Goal: Contribute content

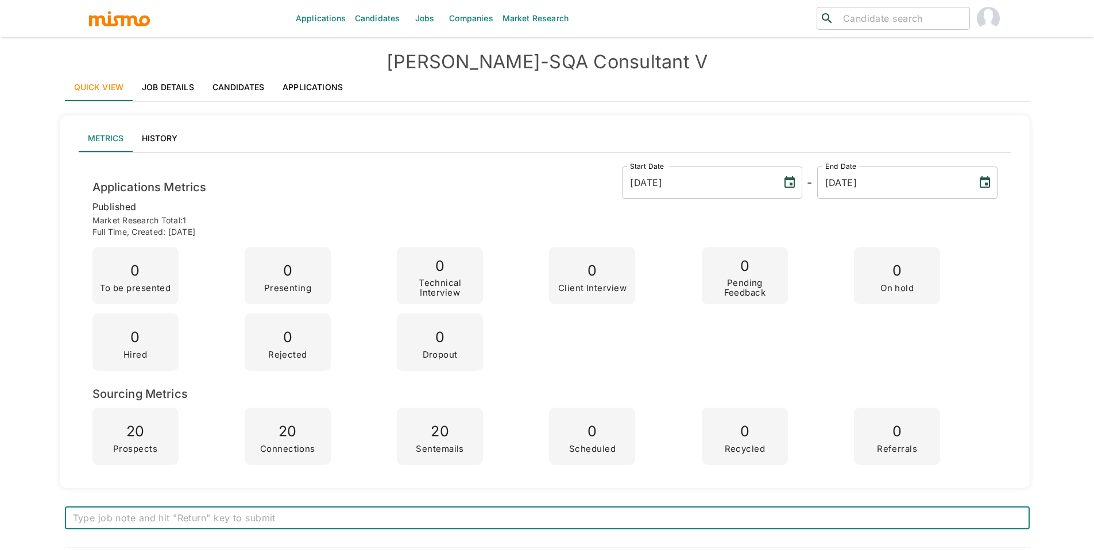
click at [179, 91] on link "Job Details" at bounding box center [168, 88] width 71 height 28
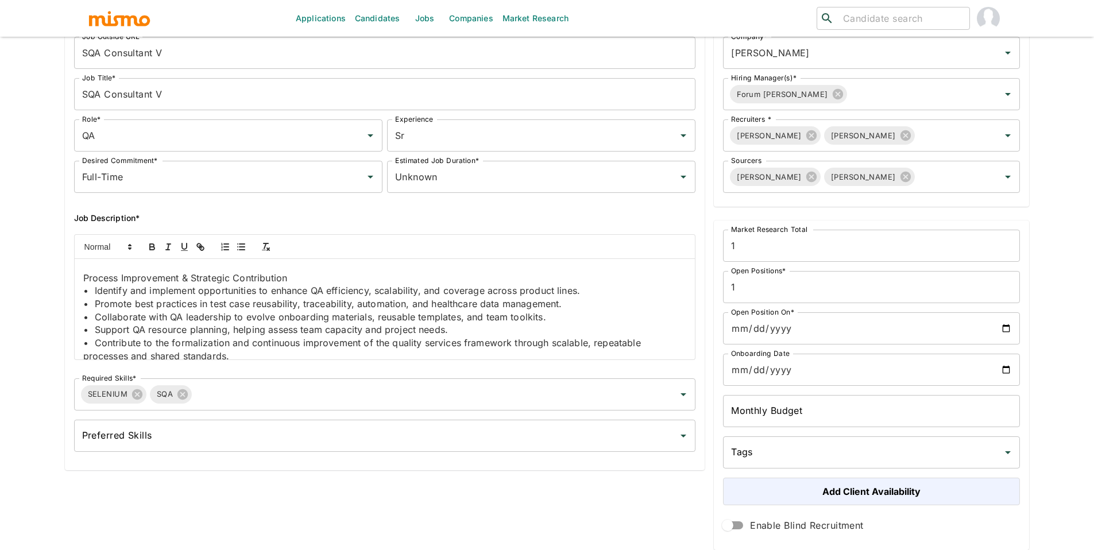
scroll to position [83, 0]
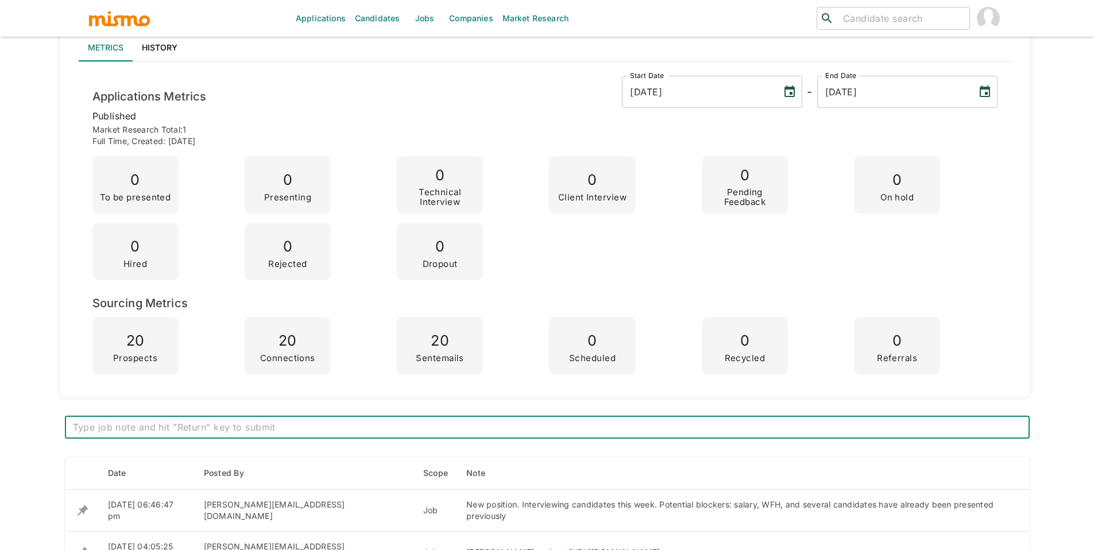
scroll to position [365, 0]
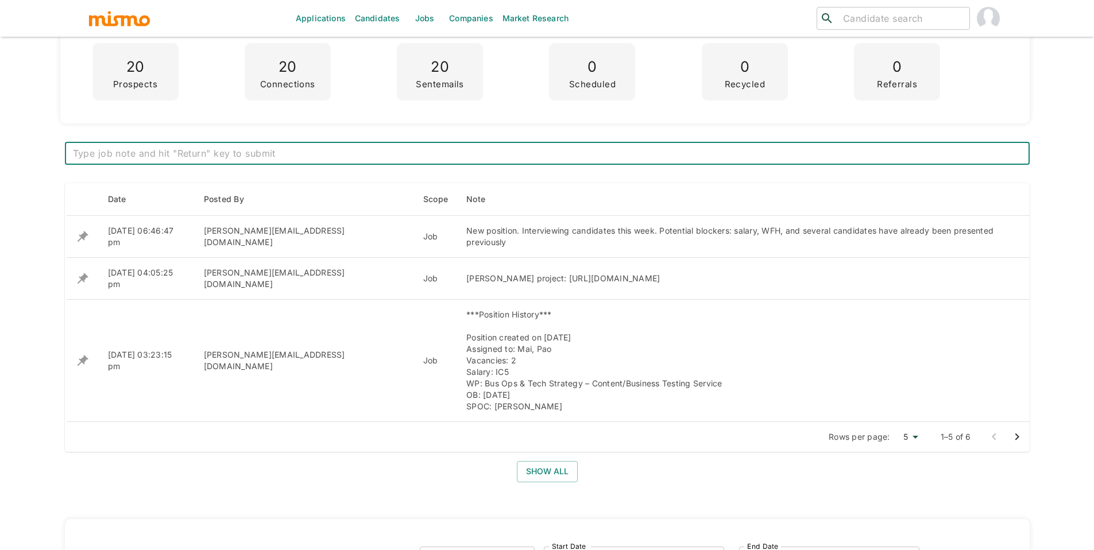
click at [277, 157] on textarea at bounding box center [547, 153] width 949 height 13
click at [279, 153] on textarea at bounding box center [547, 153] width 949 height 13
type textarea "The main focus will be manual testing. They need to have knowledge about automa…"
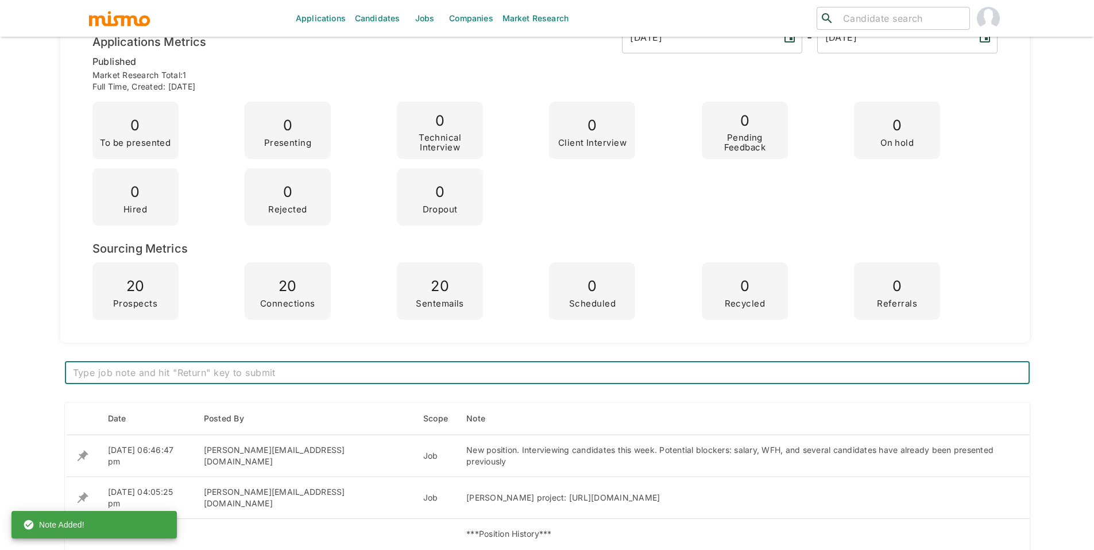
scroll to position [0, 0]
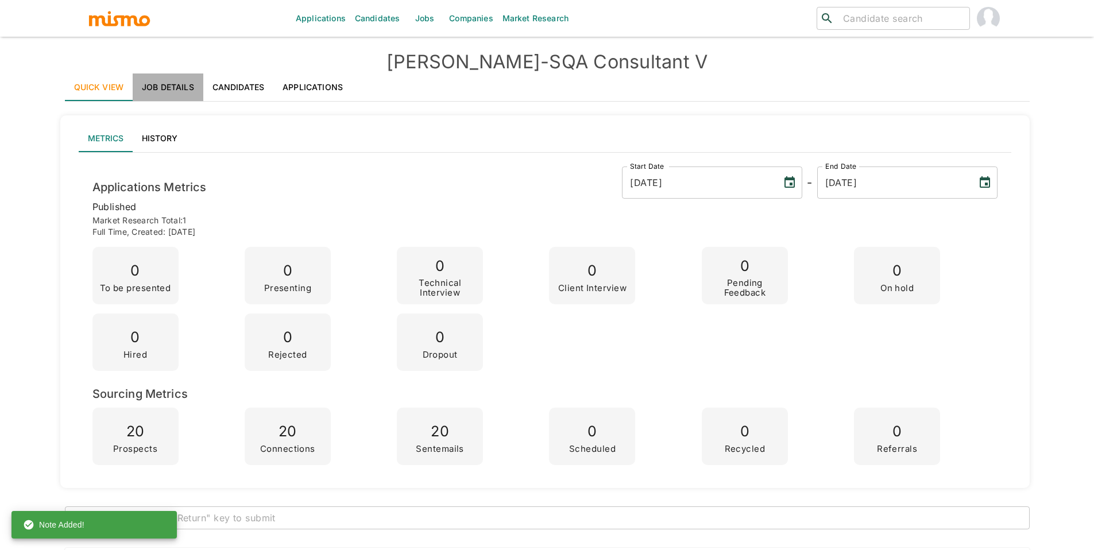
click at [164, 93] on link "Job Details" at bounding box center [168, 88] width 71 height 28
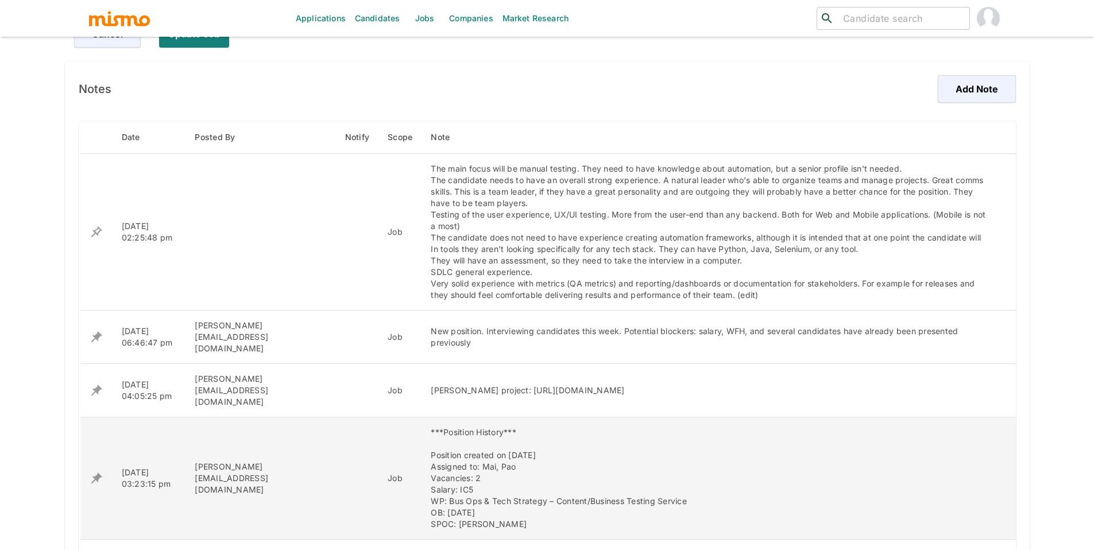
scroll to position [610, 0]
